Goal: Information Seeking & Learning: Learn about a topic

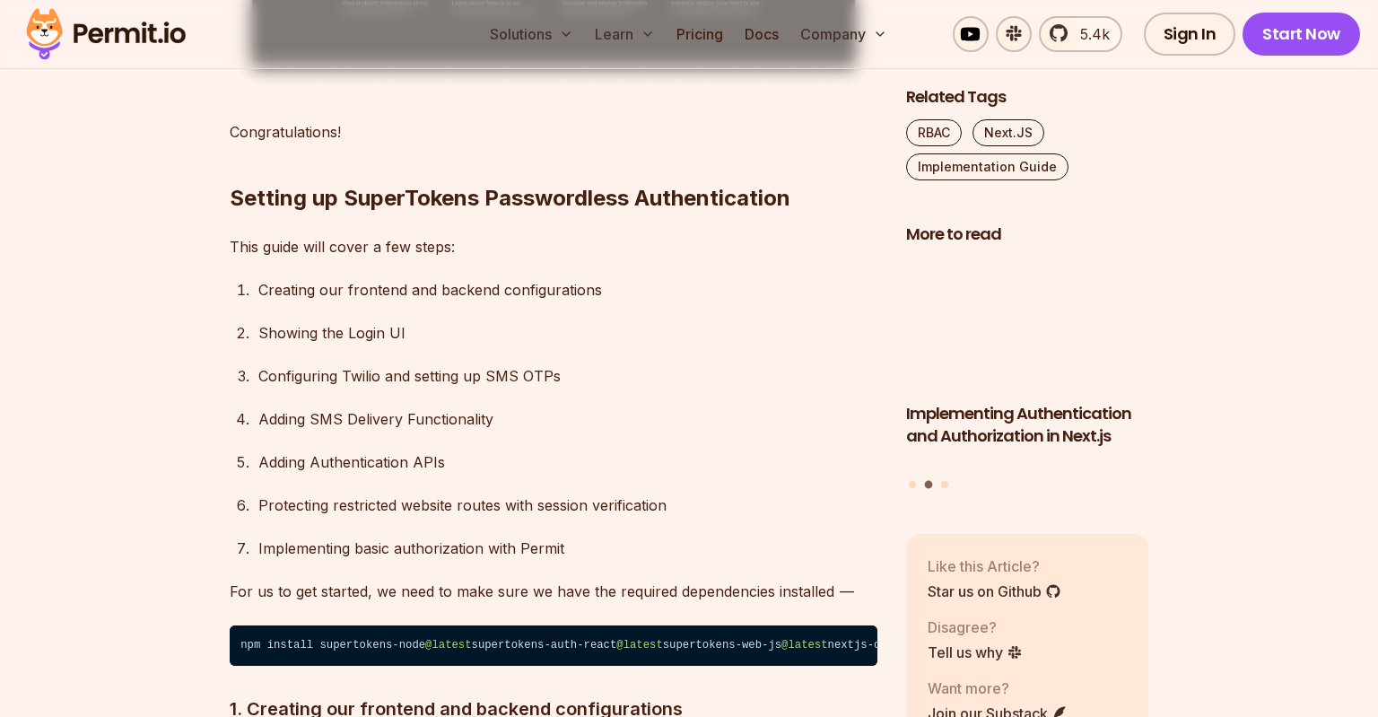
scroll to position [2986, 0]
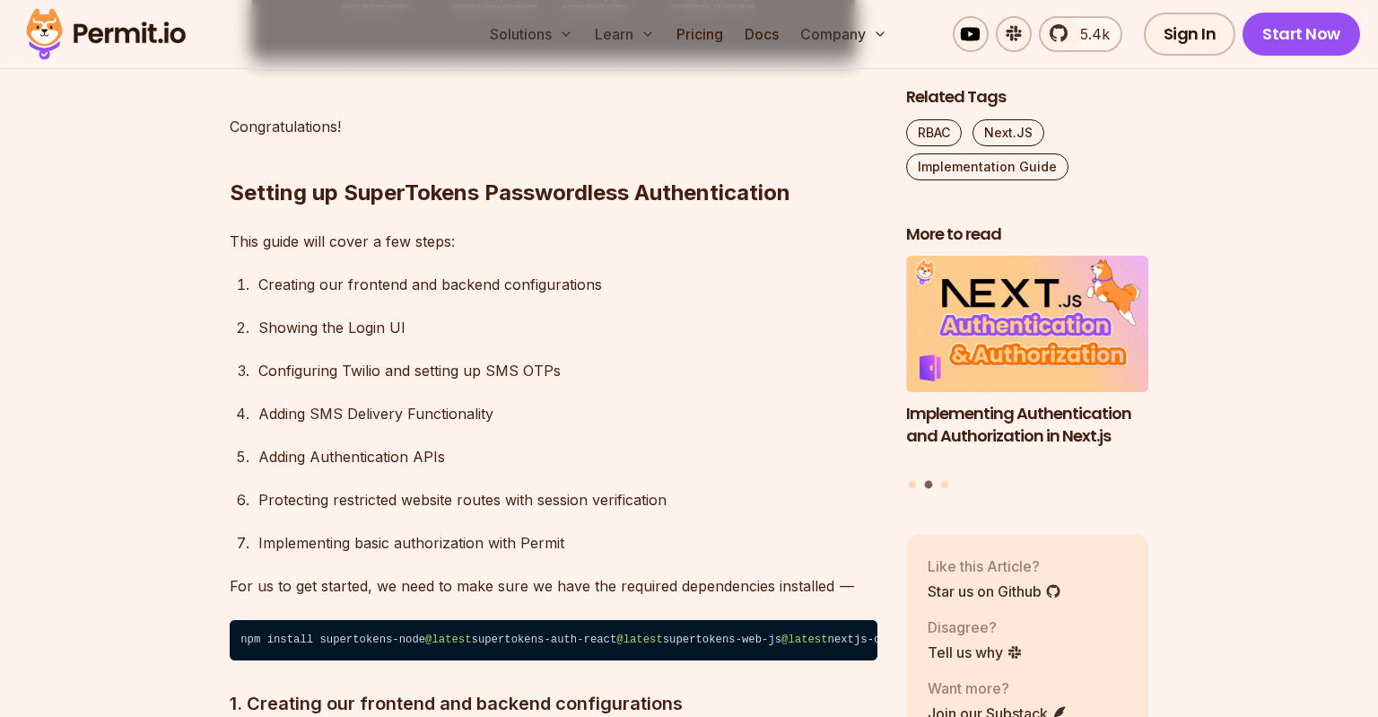
click at [868, 490] on ol "Creating our frontend and backend configurations Showing the Login UI Configuri…" at bounding box center [554, 414] width 648 height 284
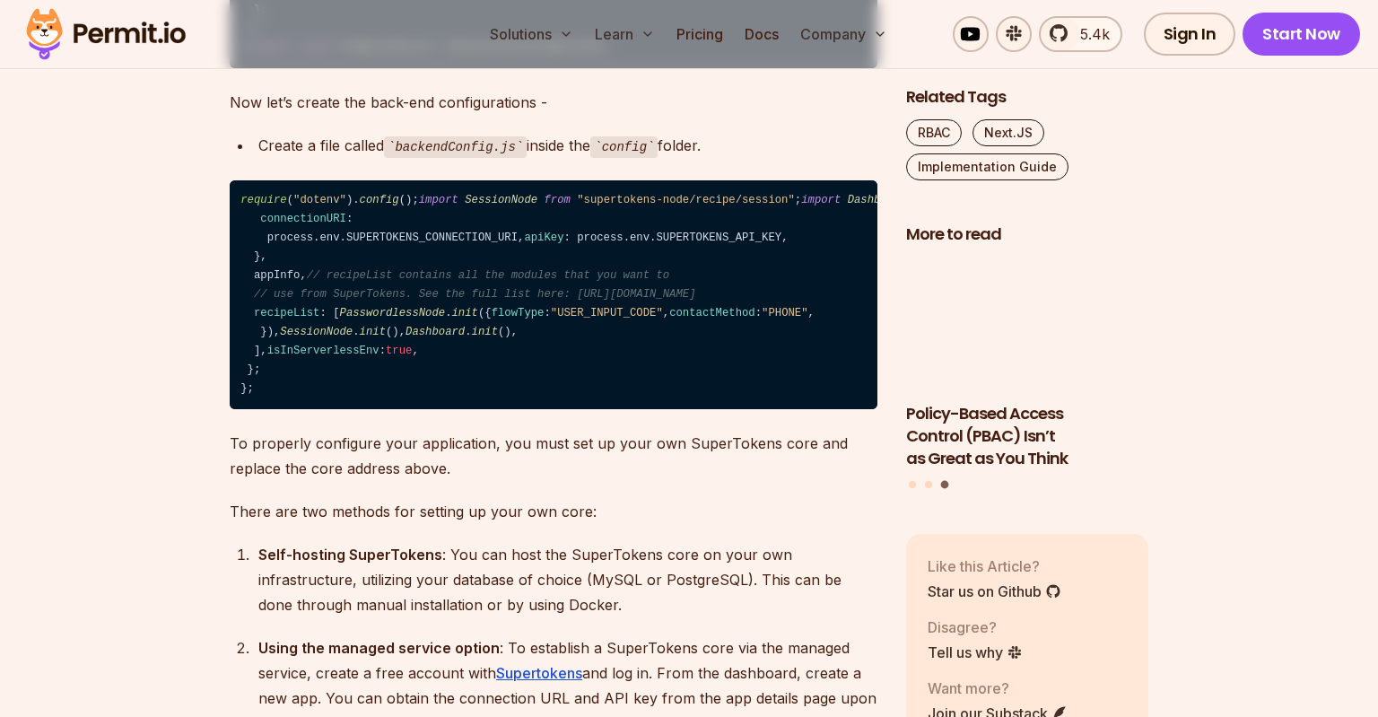
scroll to position [4828, 0]
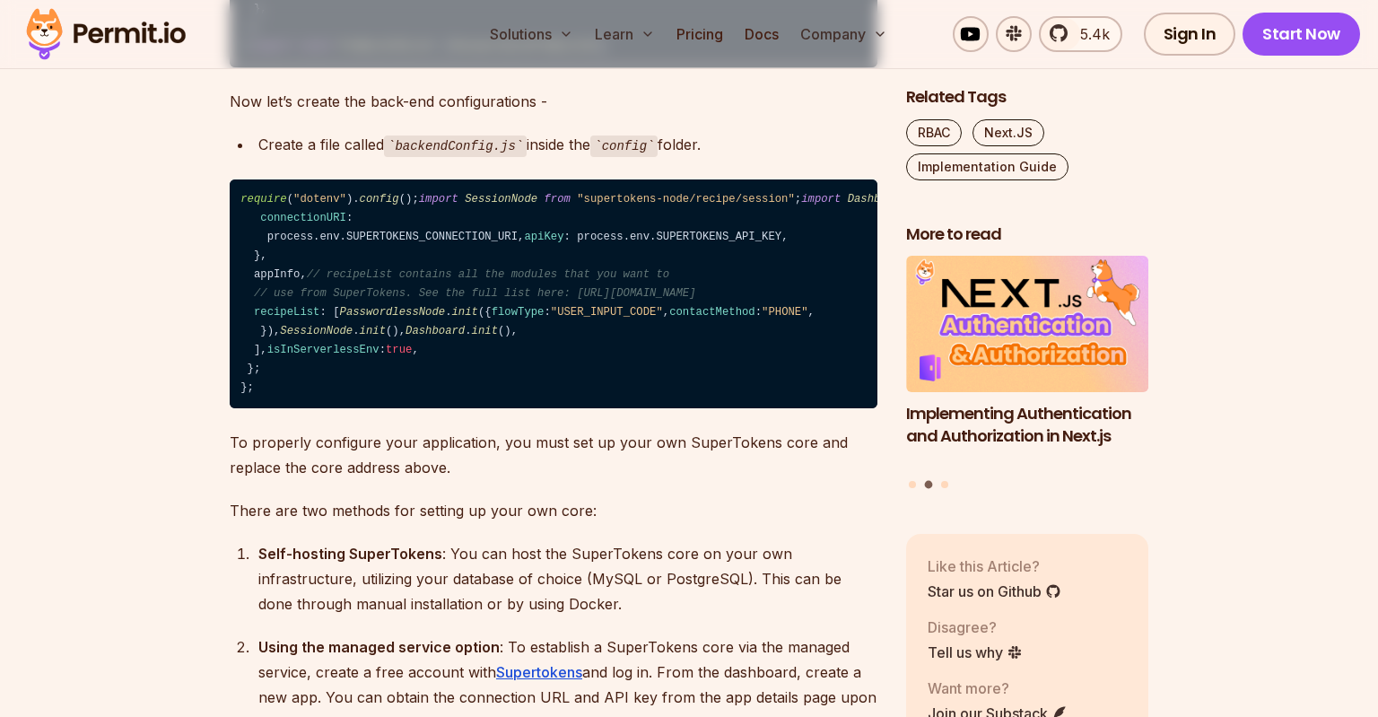
click at [380, 53] on span "PreBuiltUIList" at bounding box center [386, 46] width 92 height 13
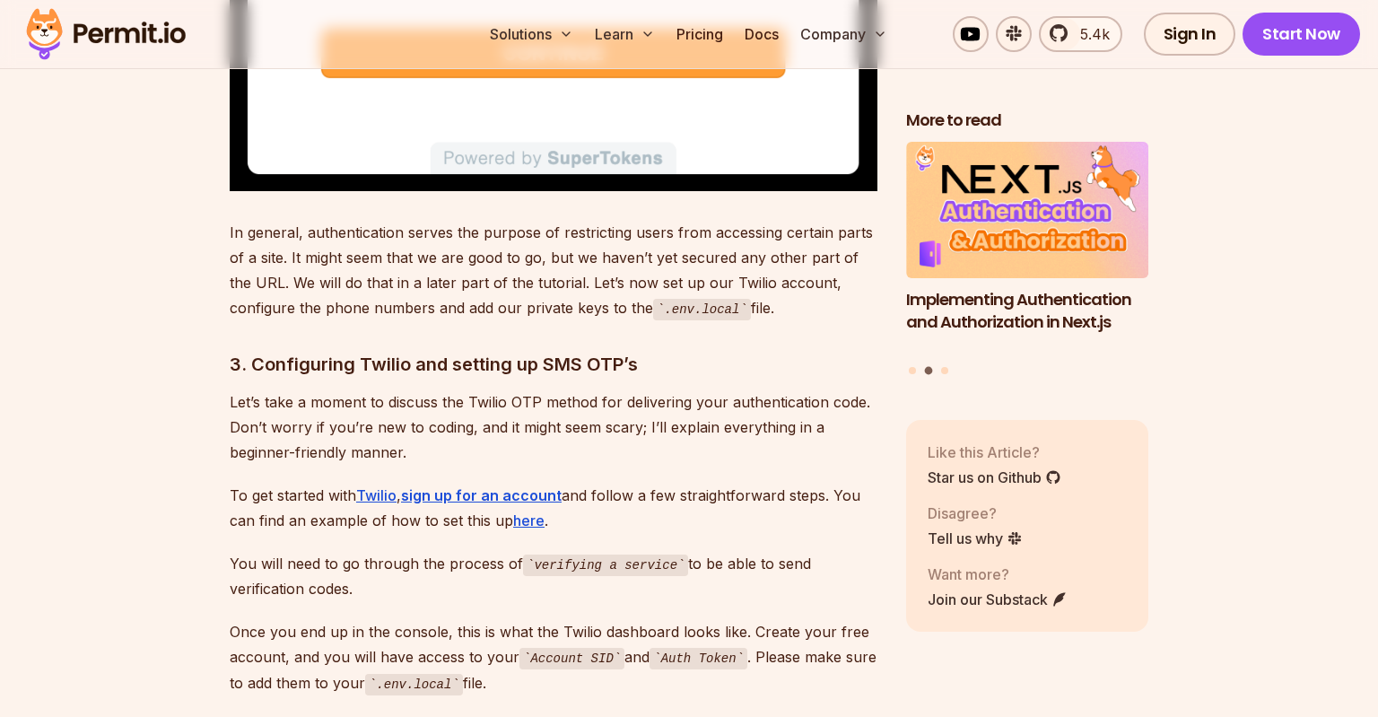
scroll to position [7856, 0]
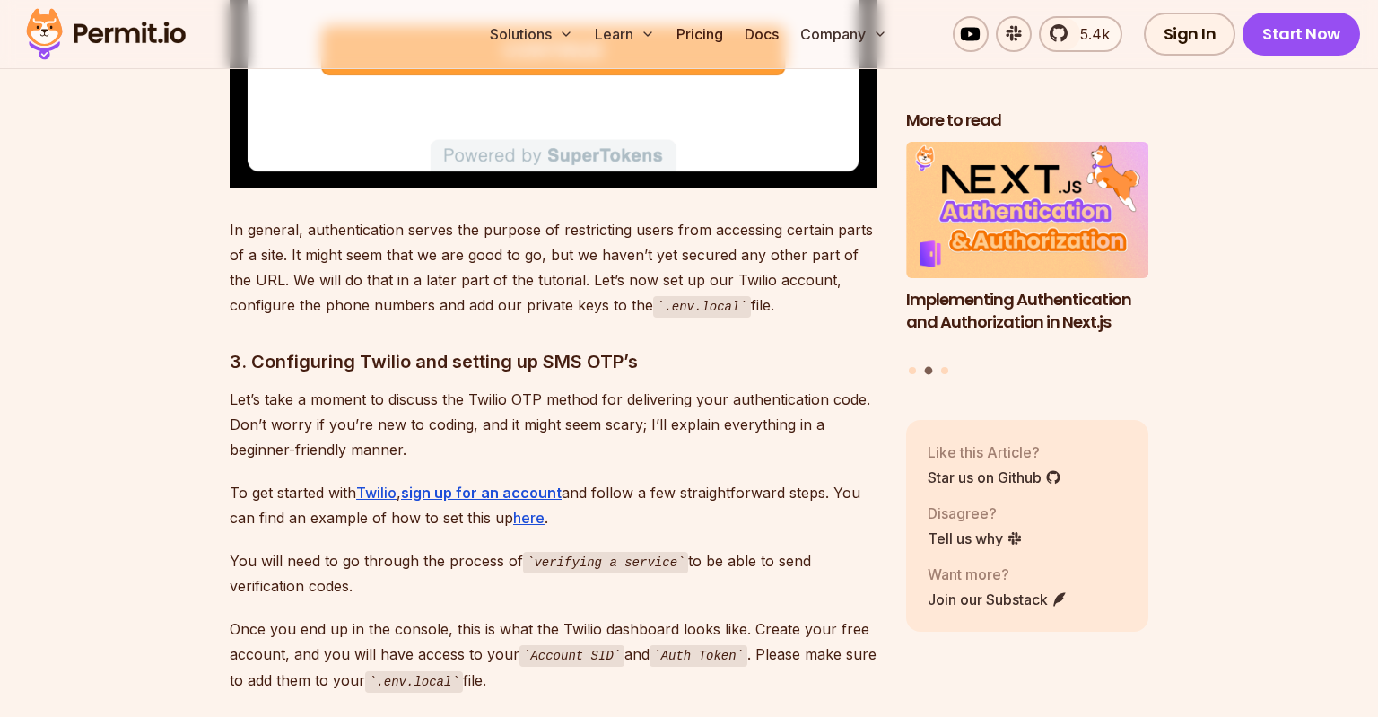
click at [923, 216] on img "2 of 3" at bounding box center [1027, 211] width 242 height 136
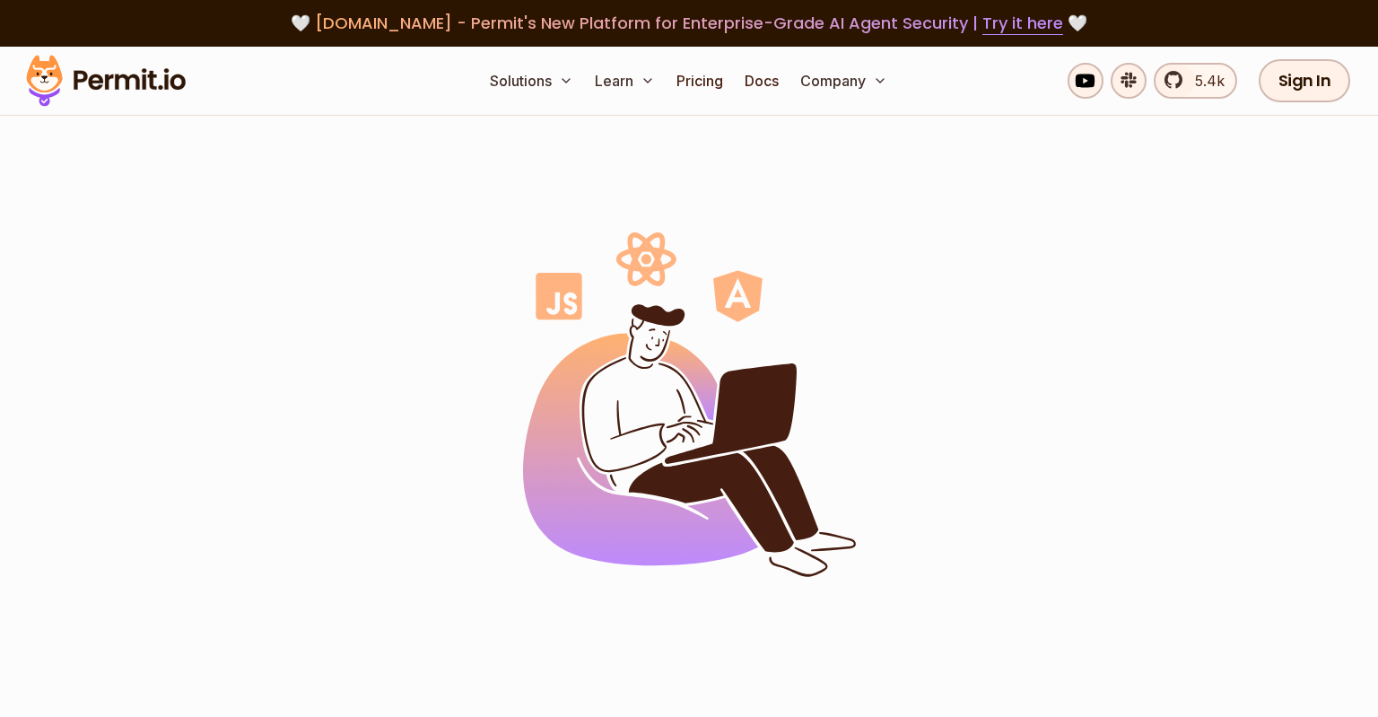
click at [923, 216] on div at bounding box center [689, 405] width 1149 height 645
click at [924, 215] on div at bounding box center [689, 405] width 1149 height 645
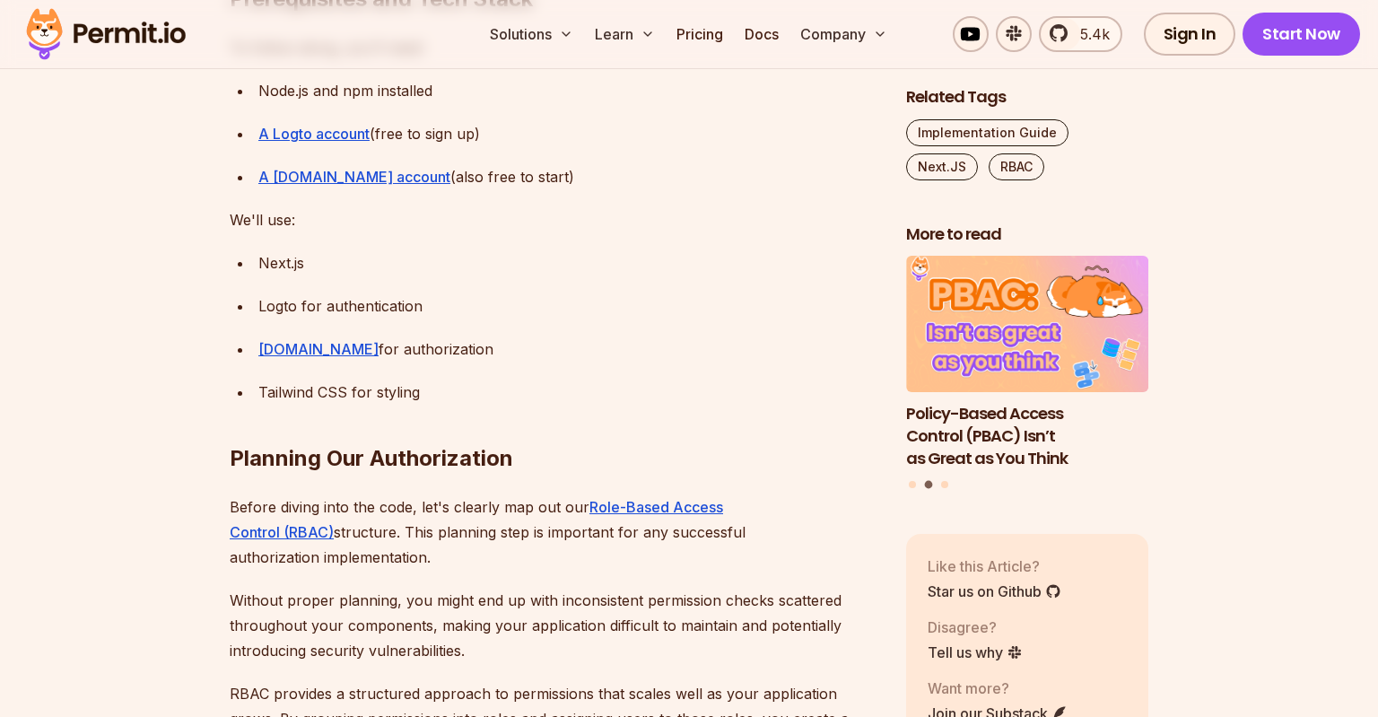
scroll to position [2113, 0]
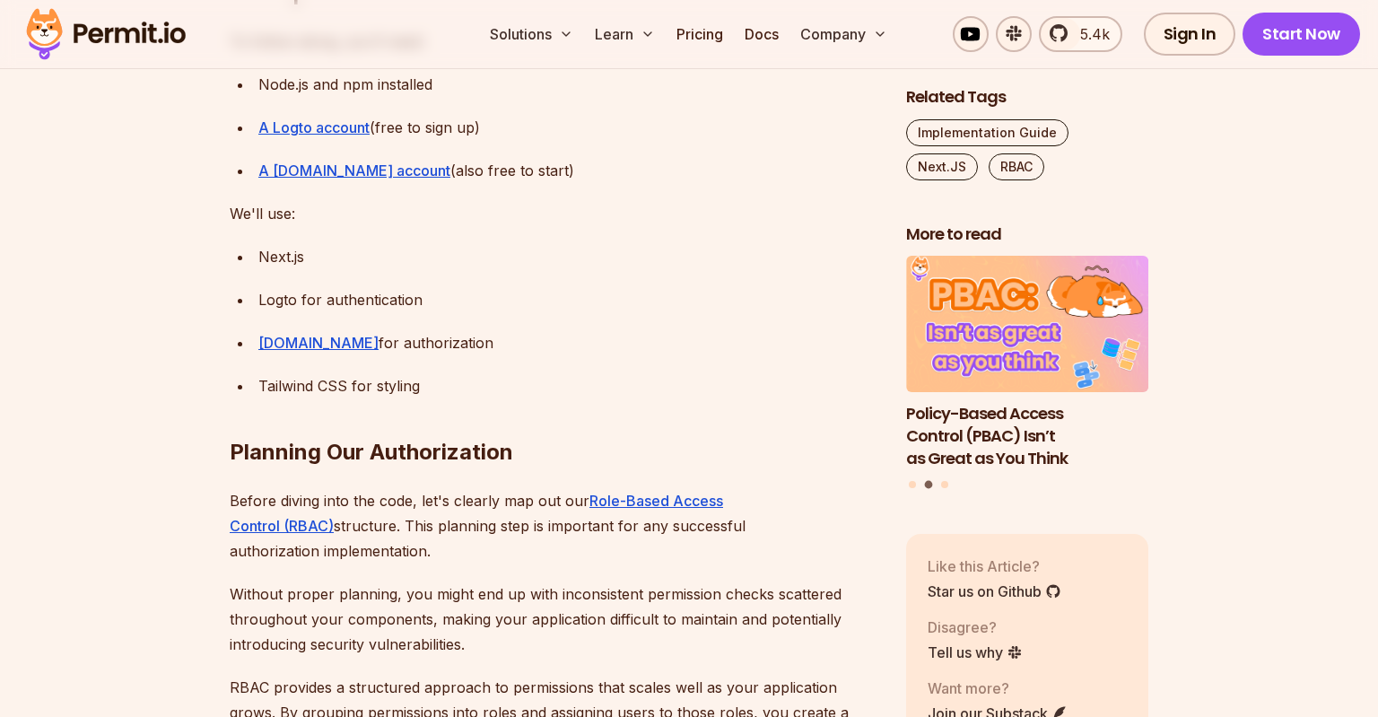
click at [632, 366] on h2 "Planning Our Authorization" at bounding box center [554, 416] width 648 height 100
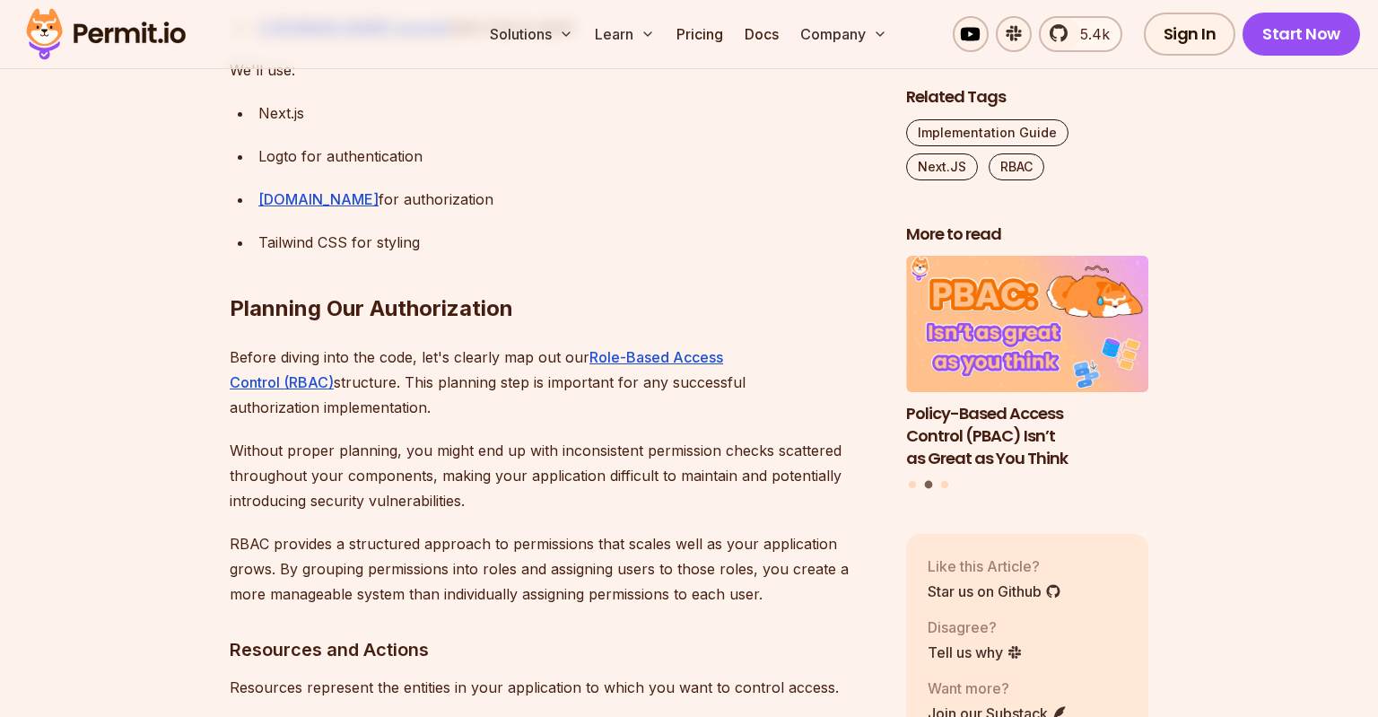
scroll to position [2258, 0]
click at [276, 344] on p "Before diving into the code, let's clearly map out our Role-Based Access Contro…" at bounding box center [554, 381] width 648 height 75
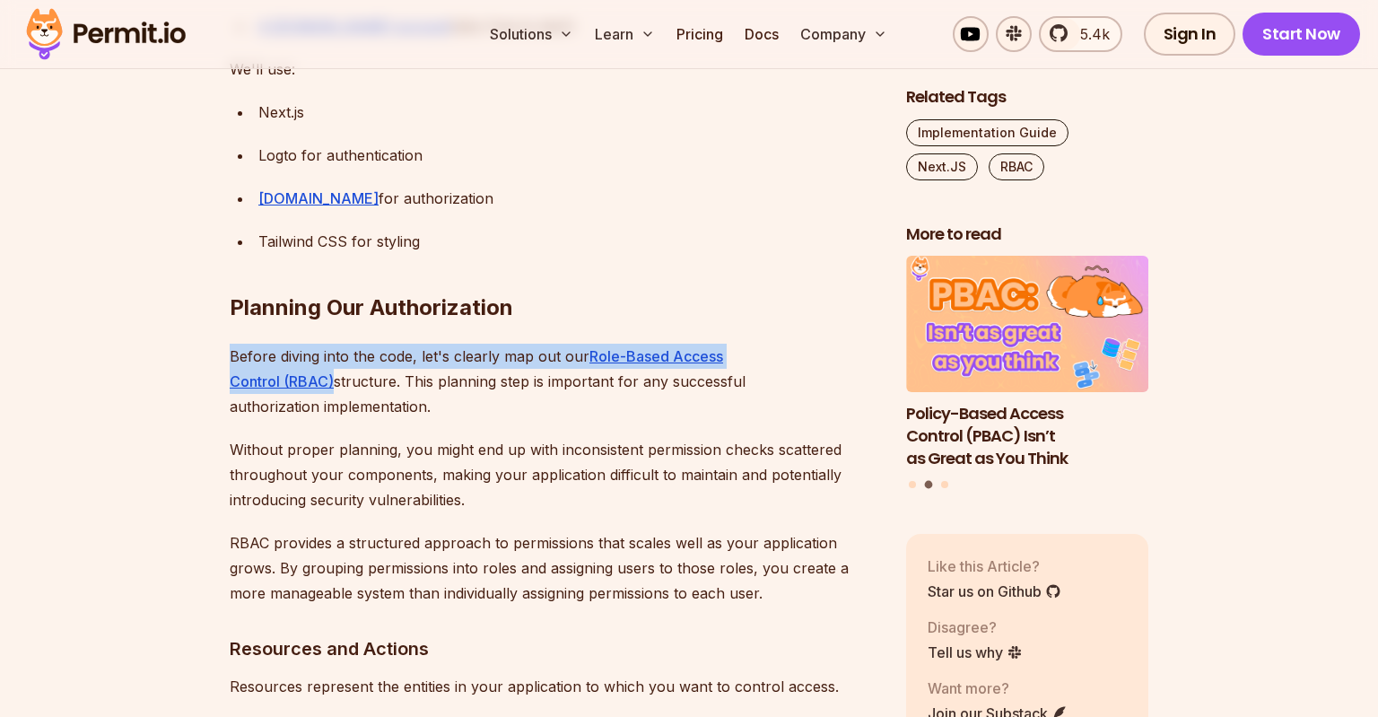
click at [276, 344] on p "Before diving into the code, let's clearly map out our Role-Based Access Contro…" at bounding box center [554, 381] width 648 height 75
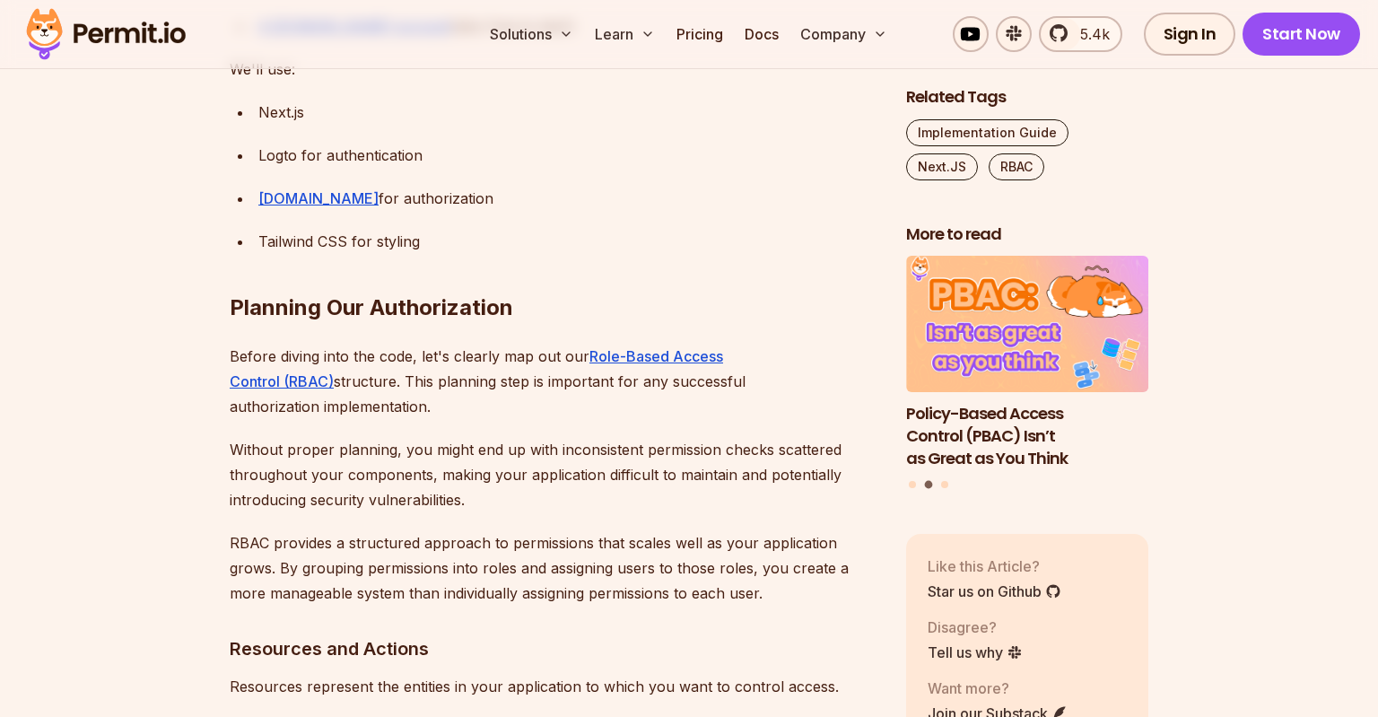
click at [276, 344] on p "Before diving into the code, let's clearly map out our Role-Based Access Contro…" at bounding box center [554, 381] width 648 height 75
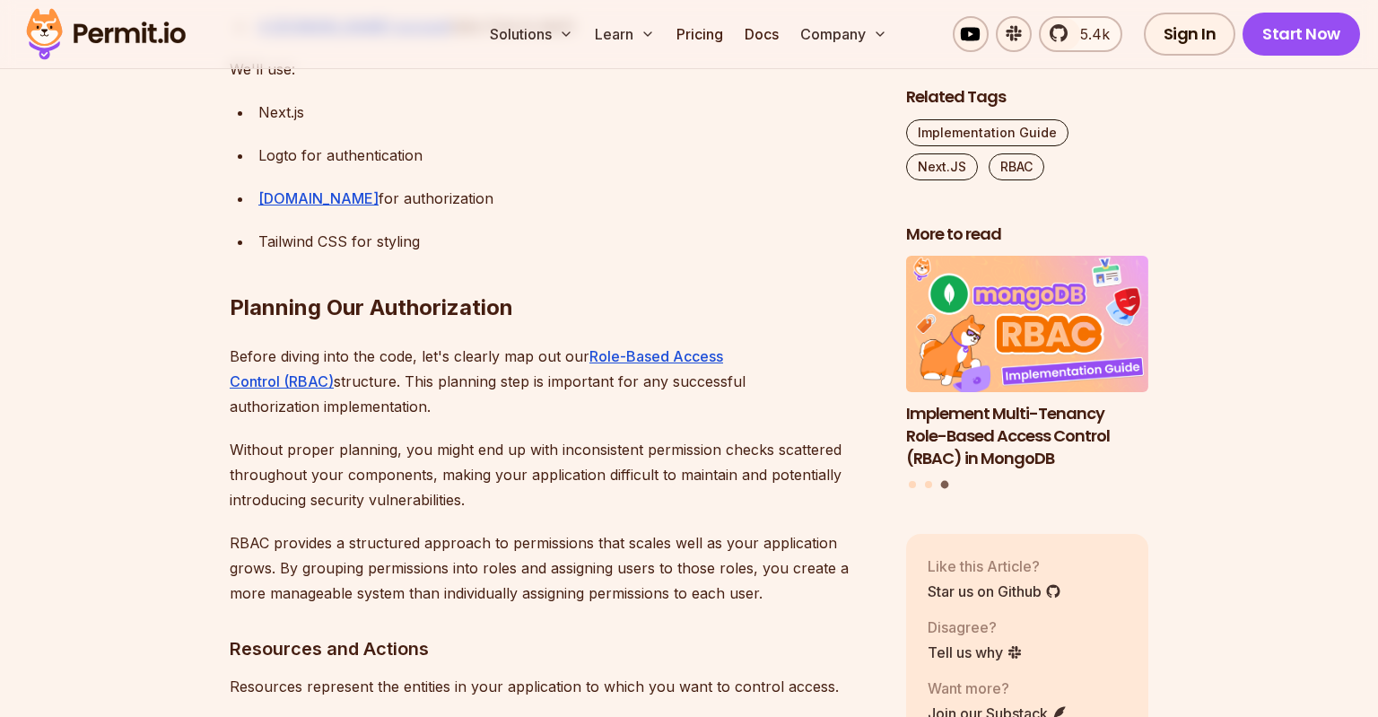
click at [276, 344] on p "Before diving into the code, let's clearly map out our Role-Based Access Contro…" at bounding box center [554, 381] width 648 height 75
click at [460, 437] on p "Without proper planning, you might end up with inconsistent permission checks s…" at bounding box center [554, 474] width 648 height 75
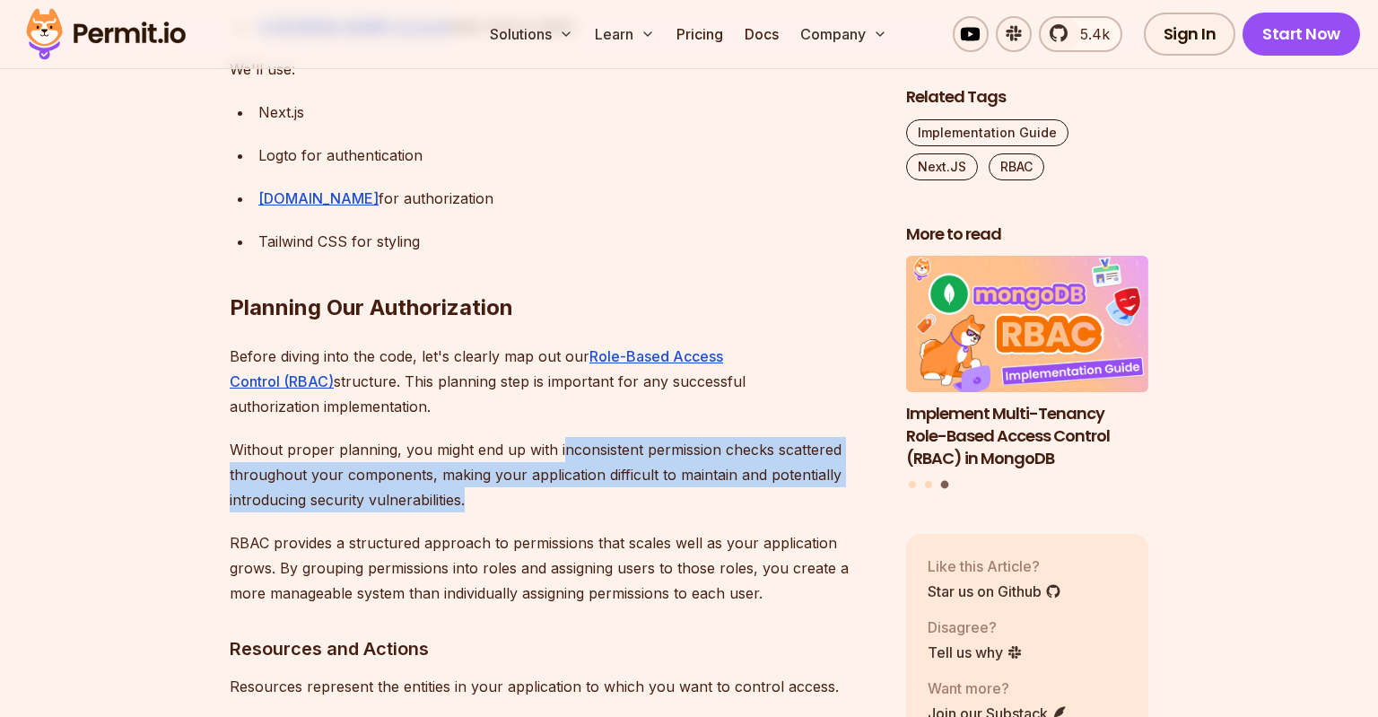
drag, startPoint x: 539, startPoint y: 438, endPoint x: 559, endPoint y: 395, distance: 47.4
click at [559, 437] on p "Without proper planning, you might end up with inconsistent permission checks s…" at bounding box center [554, 474] width 648 height 75
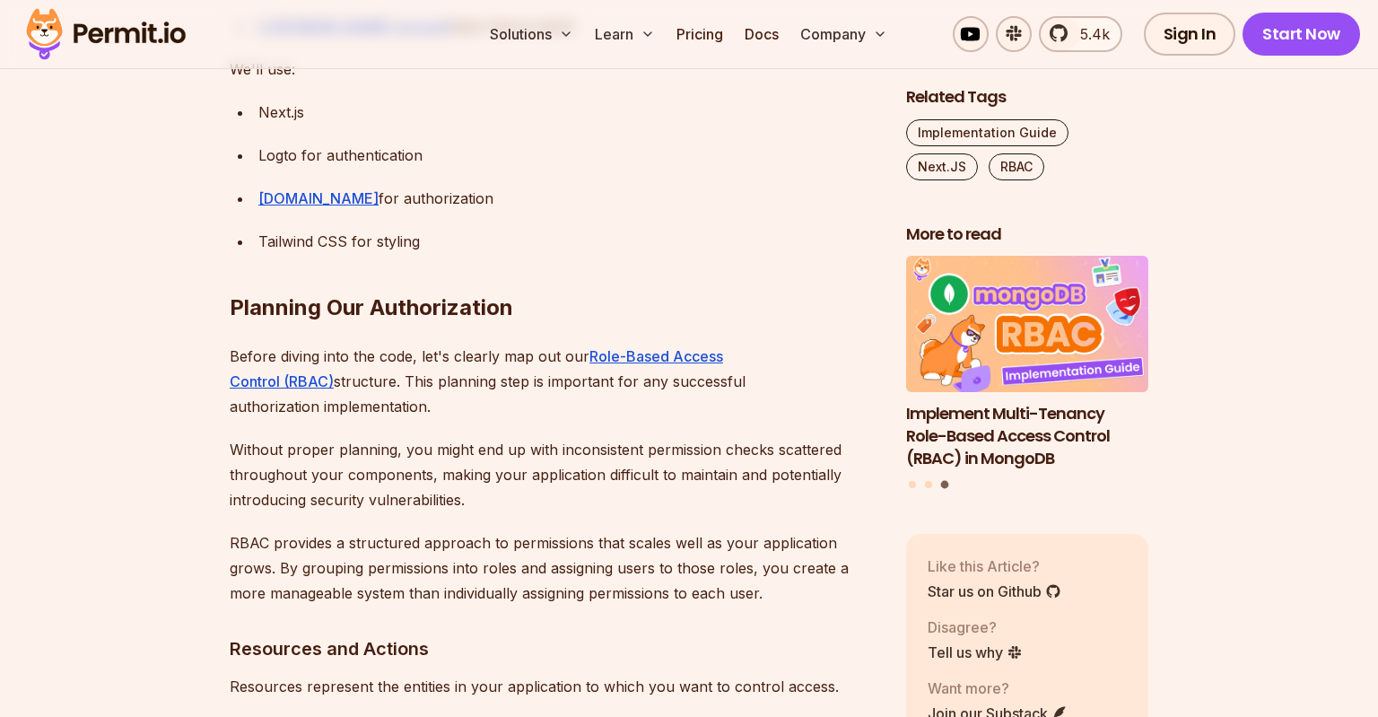
click at [629, 450] on p "Without proper planning, you might end up with inconsistent permission checks s…" at bounding box center [554, 474] width 648 height 75
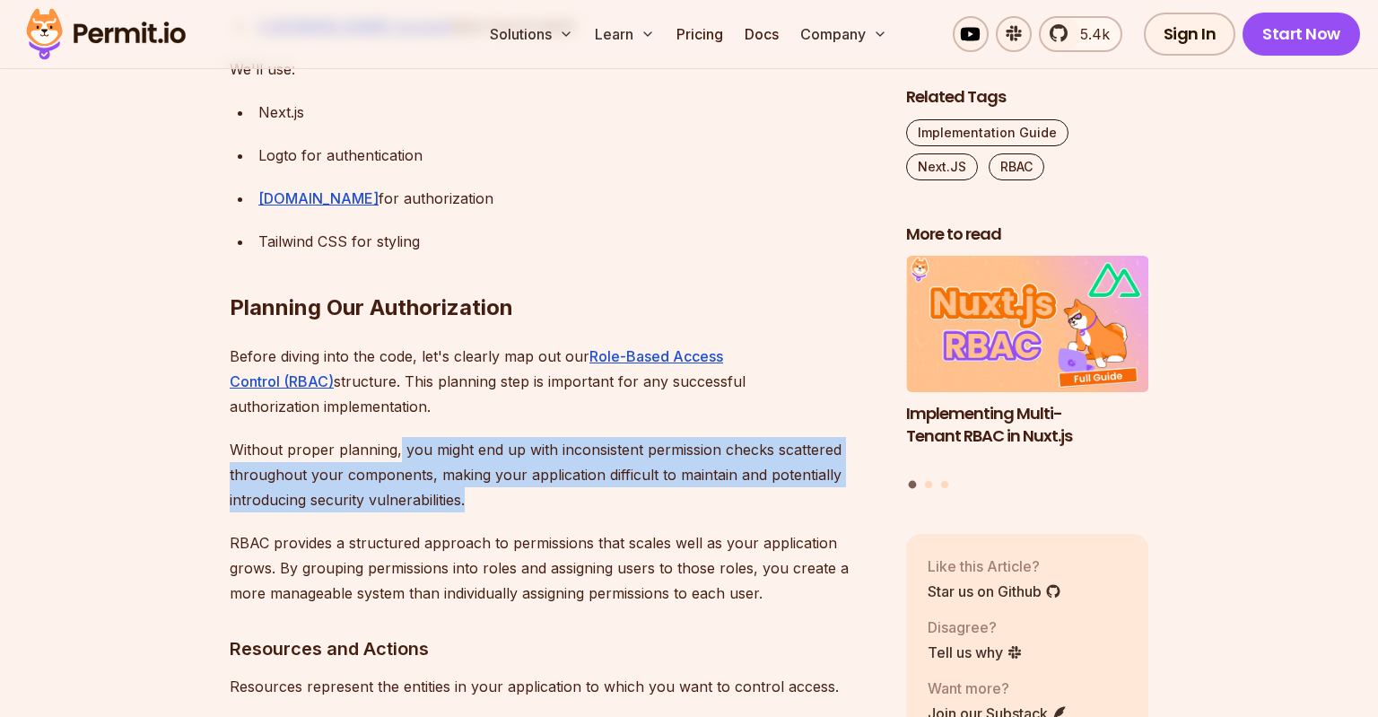
drag, startPoint x: 494, startPoint y: 452, endPoint x: 397, endPoint y: 398, distance: 110.9
click at [397, 437] on p "Without proper planning, you might end up with inconsistent permission checks s…" at bounding box center [554, 474] width 648 height 75
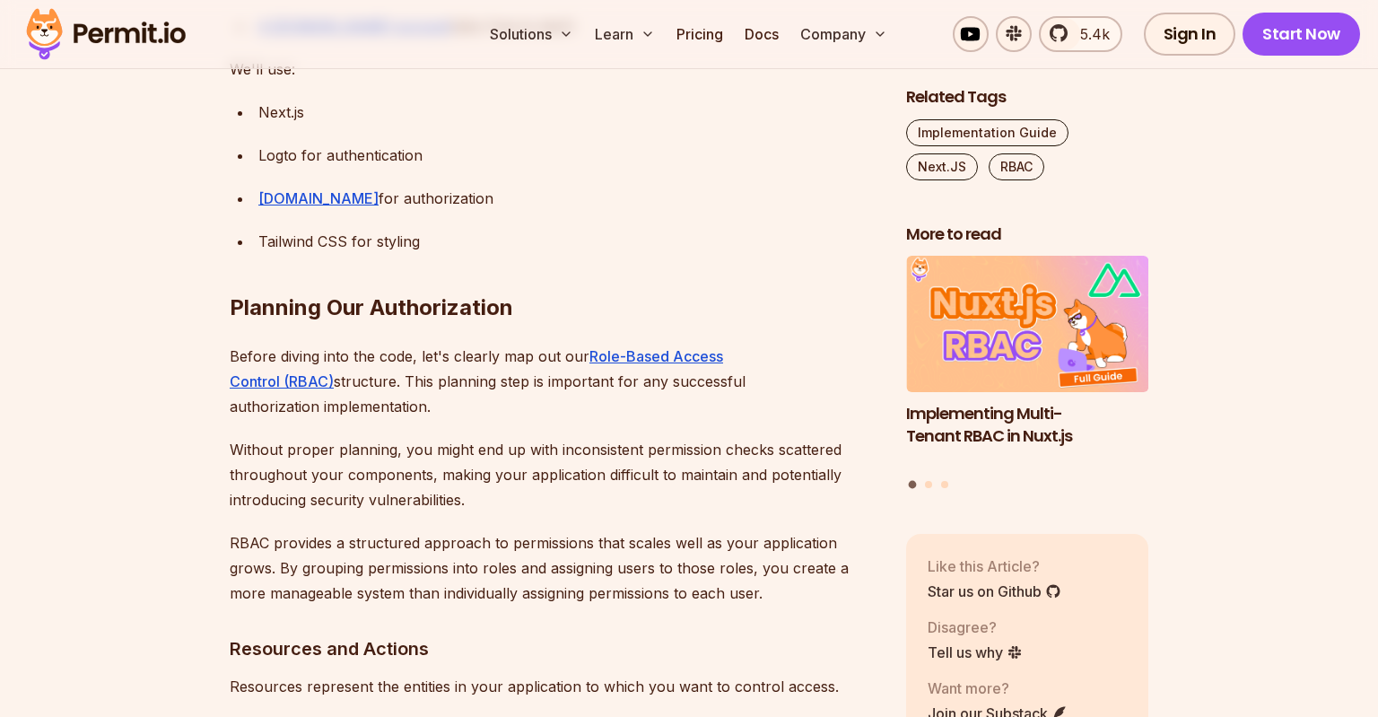
click at [496, 438] on p "Without proper planning, you might end up with inconsistent permission checks s…" at bounding box center [554, 474] width 648 height 75
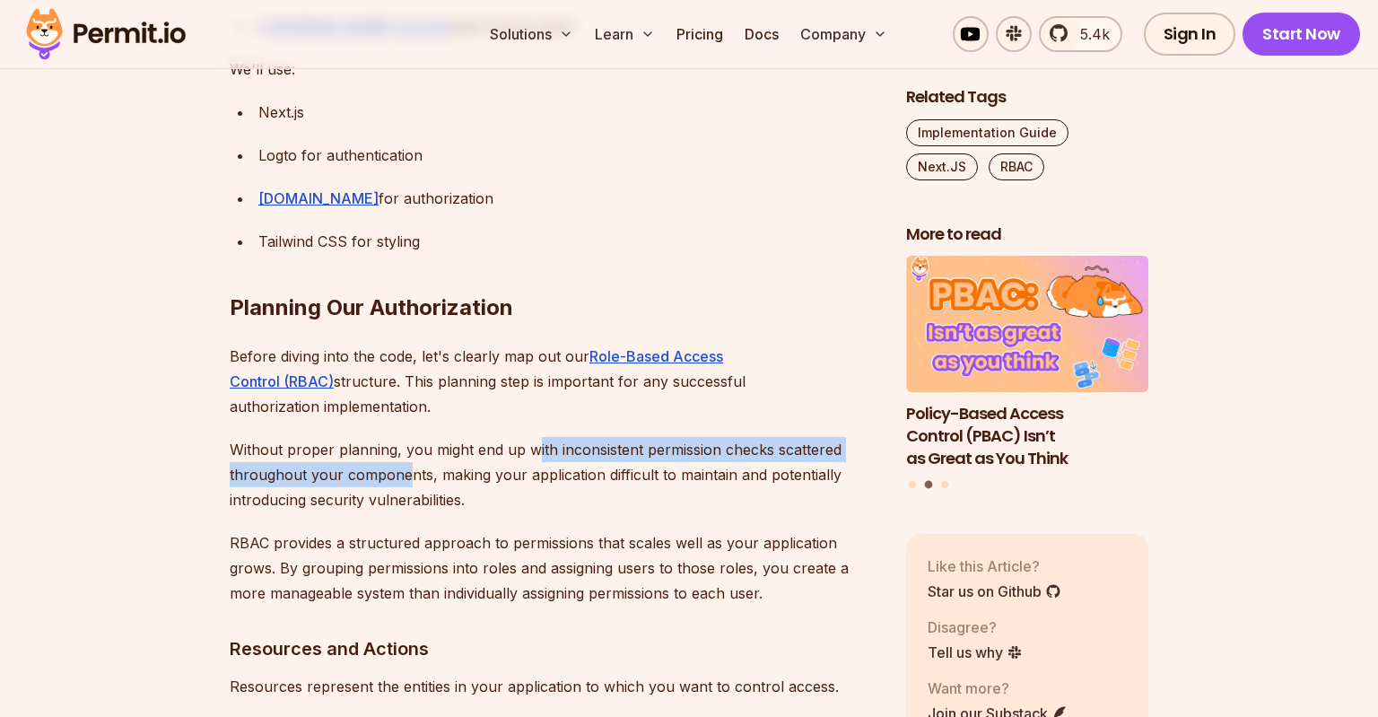
drag, startPoint x: 406, startPoint y: 415, endPoint x: 532, endPoint y: 410, distance: 126.6
click at [532, 437] on p "Without proper planning, you might end up with inconsistent permission checks s…" at bounding box center [554, 474] width 648 height 75
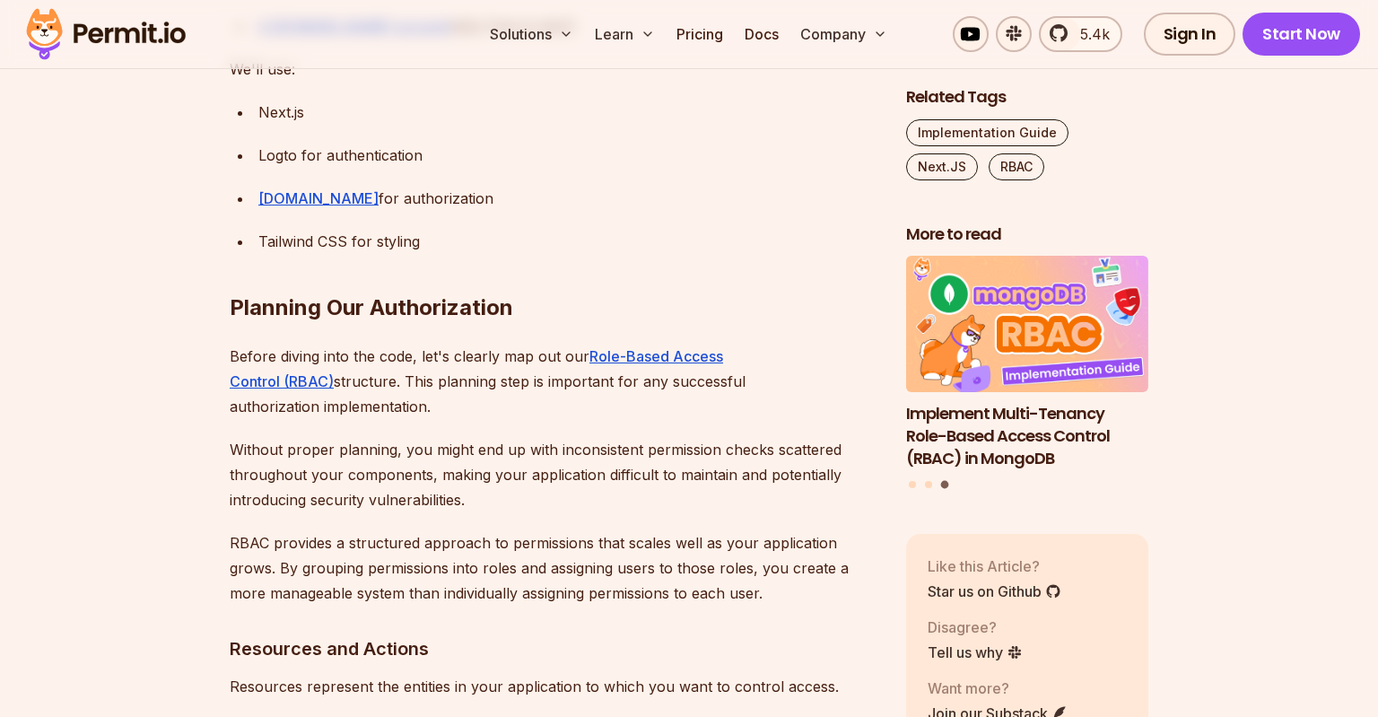
click at [357, 530] on p "RBAC provides a structured approach to permissions that scales well as your app…" at bounding box center [554, 567] width 648 height 75
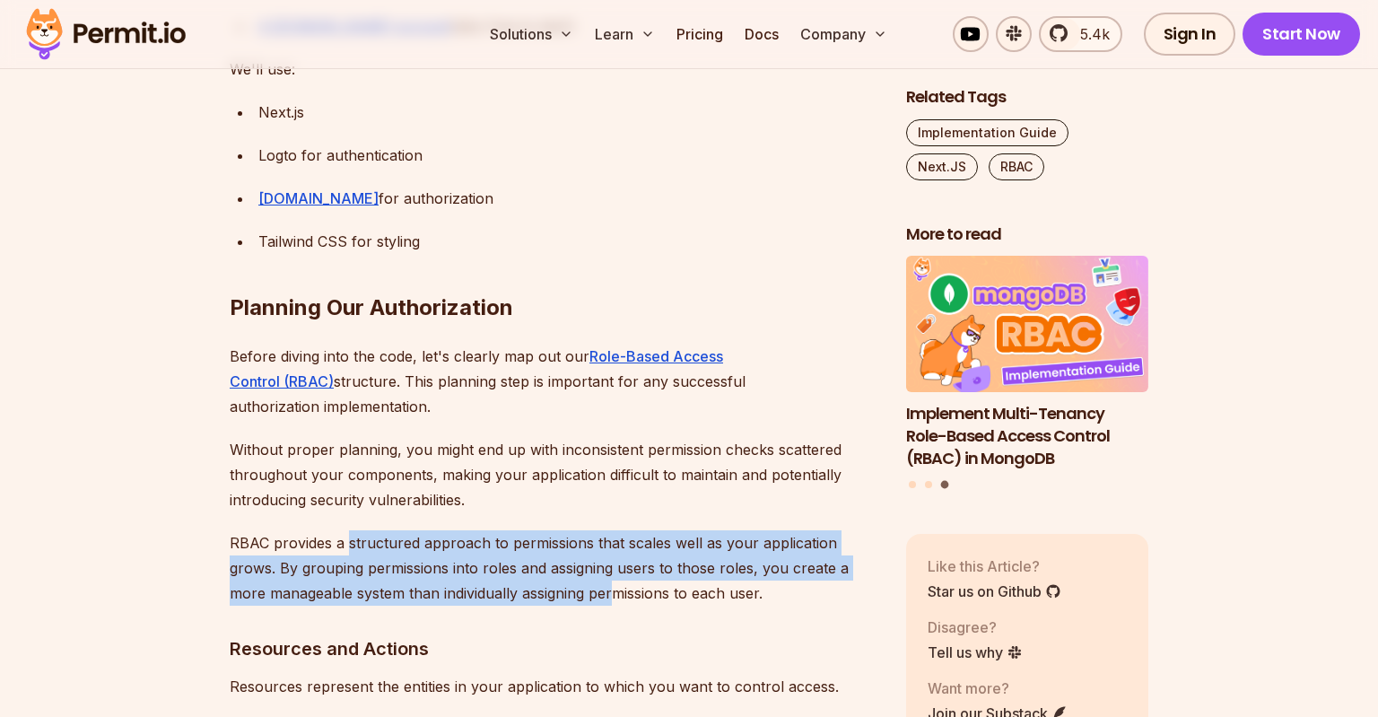
drag, startPoint x: 350, startPoint y: 500, endPoint x: 618, endPoint y: 546, distance: 272.3
click at [618, 546] on p "RBAC provides a structured approach to permissions that scales well as your app…" at bounding box center [554, 567] width 648 height 75
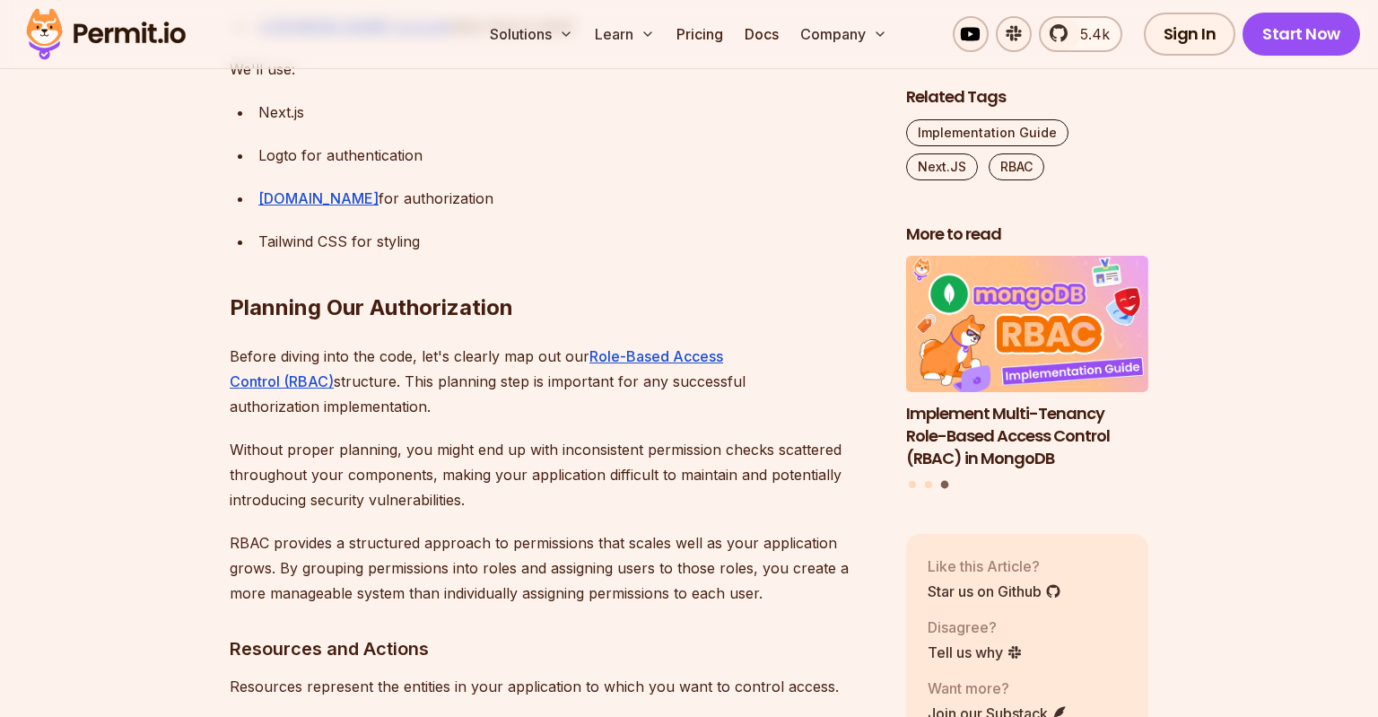
click at [380, 357] on p "Before diving into the code, let's clearly map out our Role-Based Access Contro…" at bounding box center [554, 381] width 648 height 75
click at [346, 346] on p "Before diving into the code, let's clearly map out our Role-Based Access Contro…" at bounding box center [554, 381] width 648 height 75
click at [376, 363] on p "Before diving into the code, let's clearly map out our Role-Based Access Contro…" at bounding box center [554, 381] width 648 height 75
click at [612, 437] on p "Without proper planning, you might end up with inconsistent permission checks s…" at bounding box center [554, 474] width 648 height 75
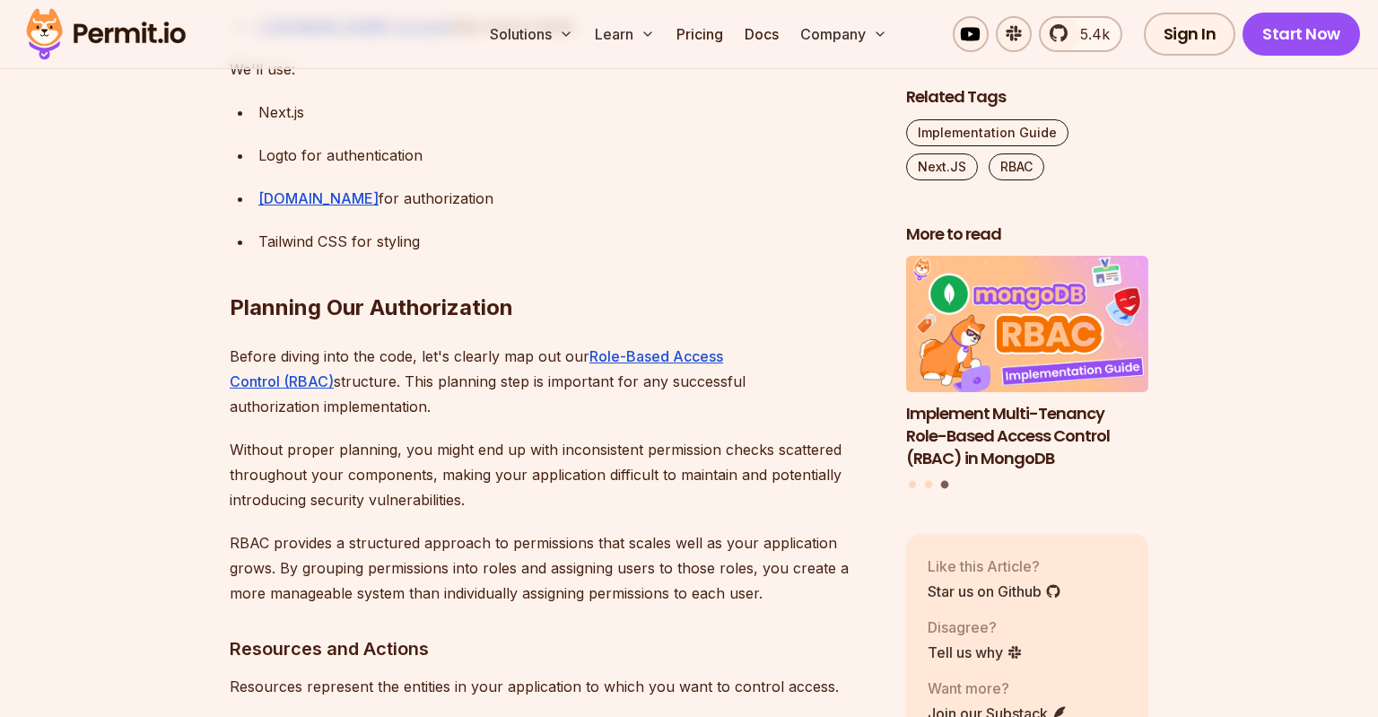
click at [612, 437] on p "Without proper planning, you might end up with inconsistent permission checks s…" at bounding box center [554, 474] width 648 height 75
drag, startPoint x: 612, startPoint y: 413, endPoint x: 663, endPoint y: 422, distance: 51.9
click at [663, 437] on p "Without proper planning, you might end up with inconsistent permission checks s…" at bounding box center [554, 474] width 648 height 75
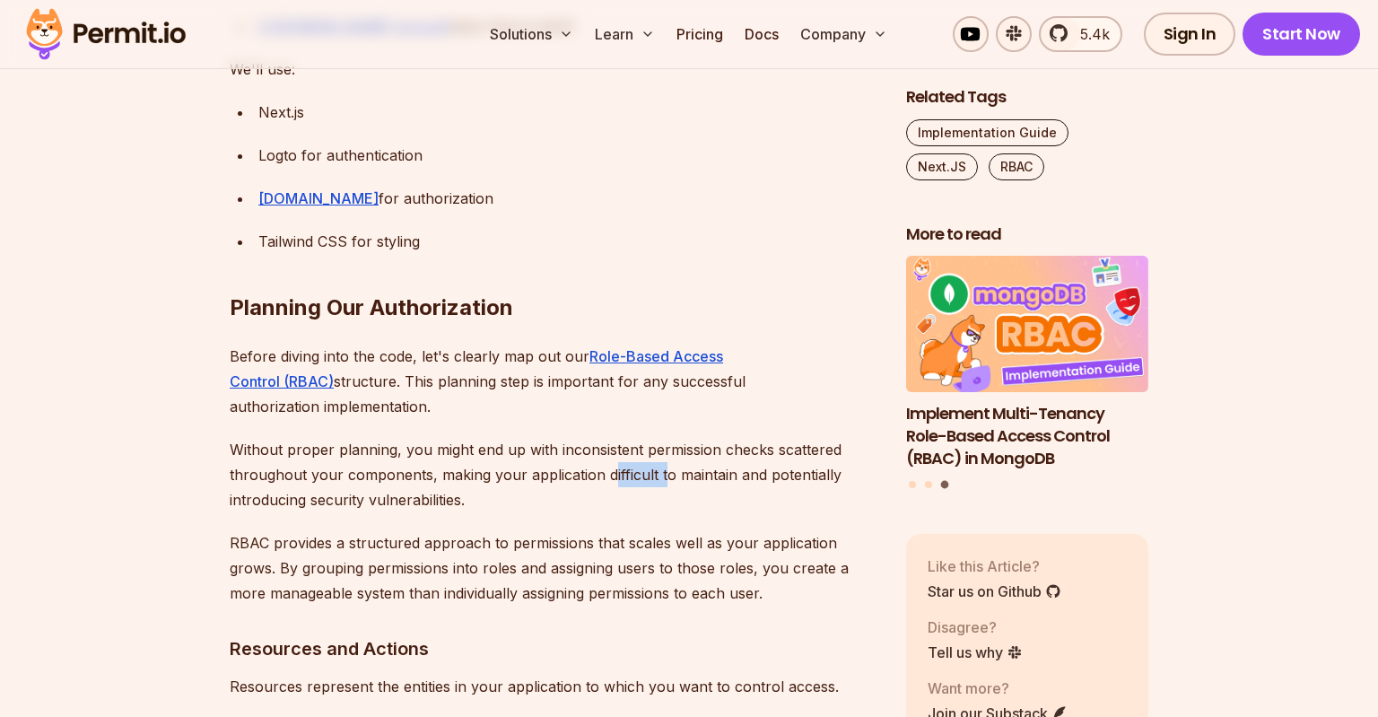
click at [663, 437] on p "Without proper planning, you might end up with inconsistent permission checks s…" at bounding box center [554, 474] width 648 height 75
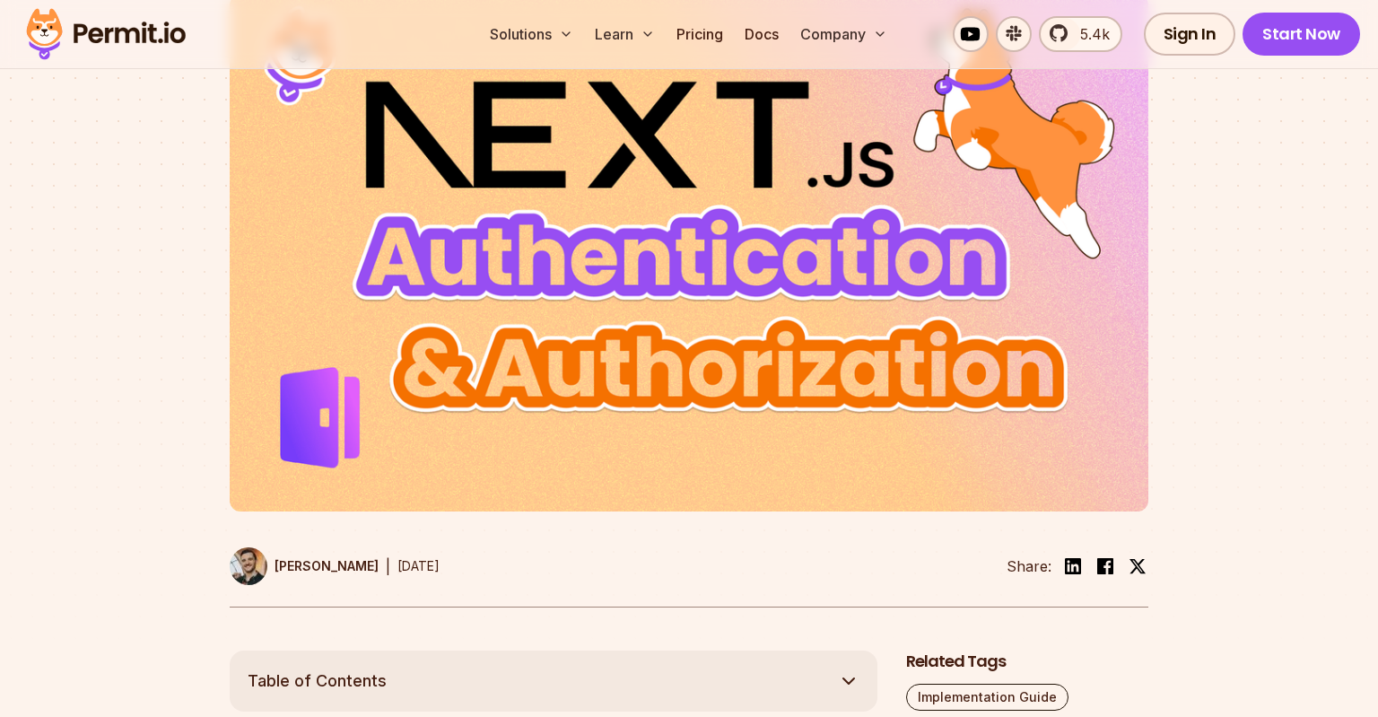
scroll to position [455, 0]
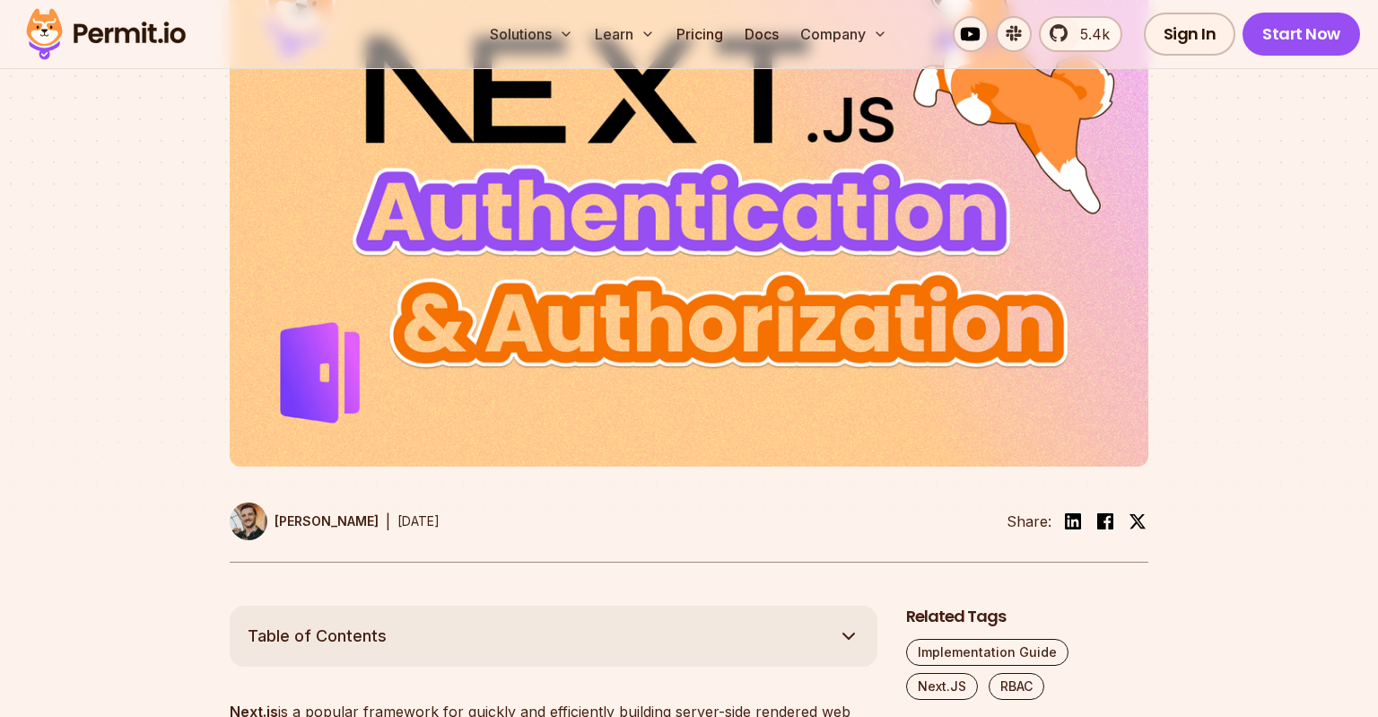
click at [129, 39] on img at bounding box center [106, 34] width 176 height 61
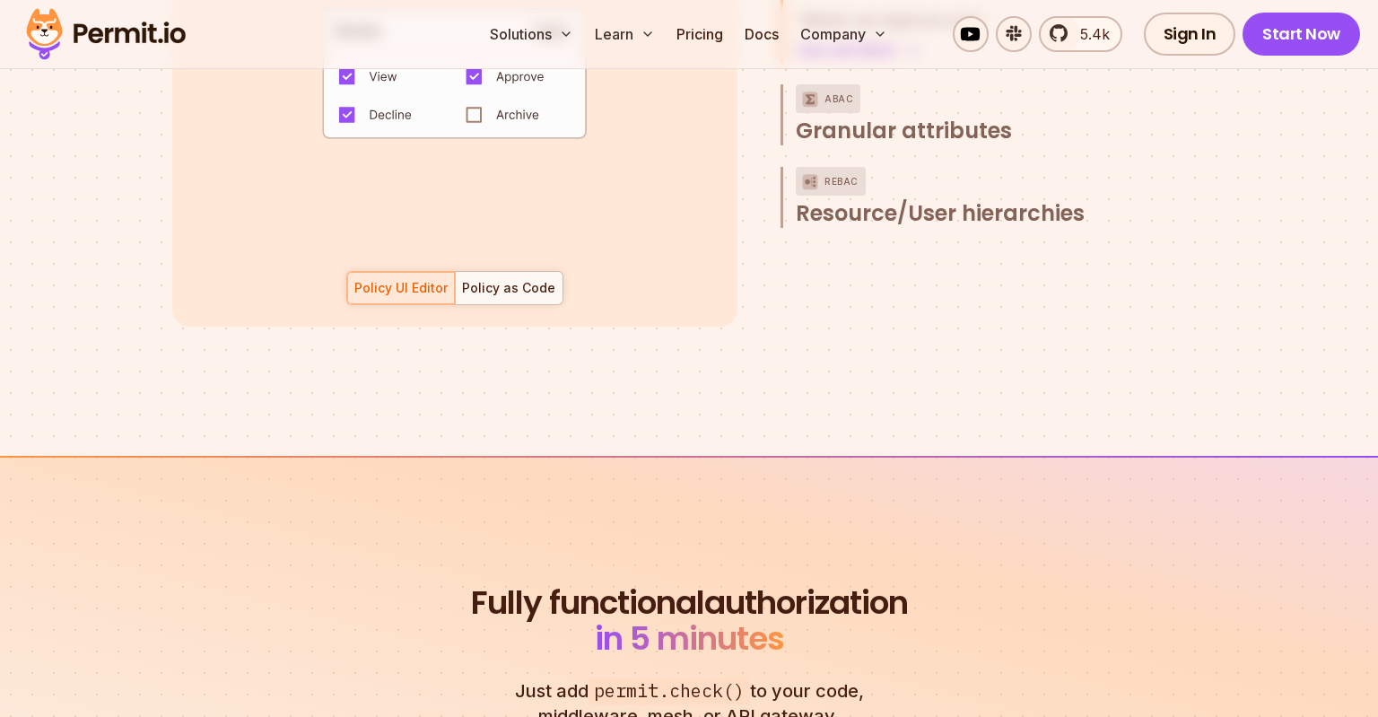
scroll to position [2911, 0]
